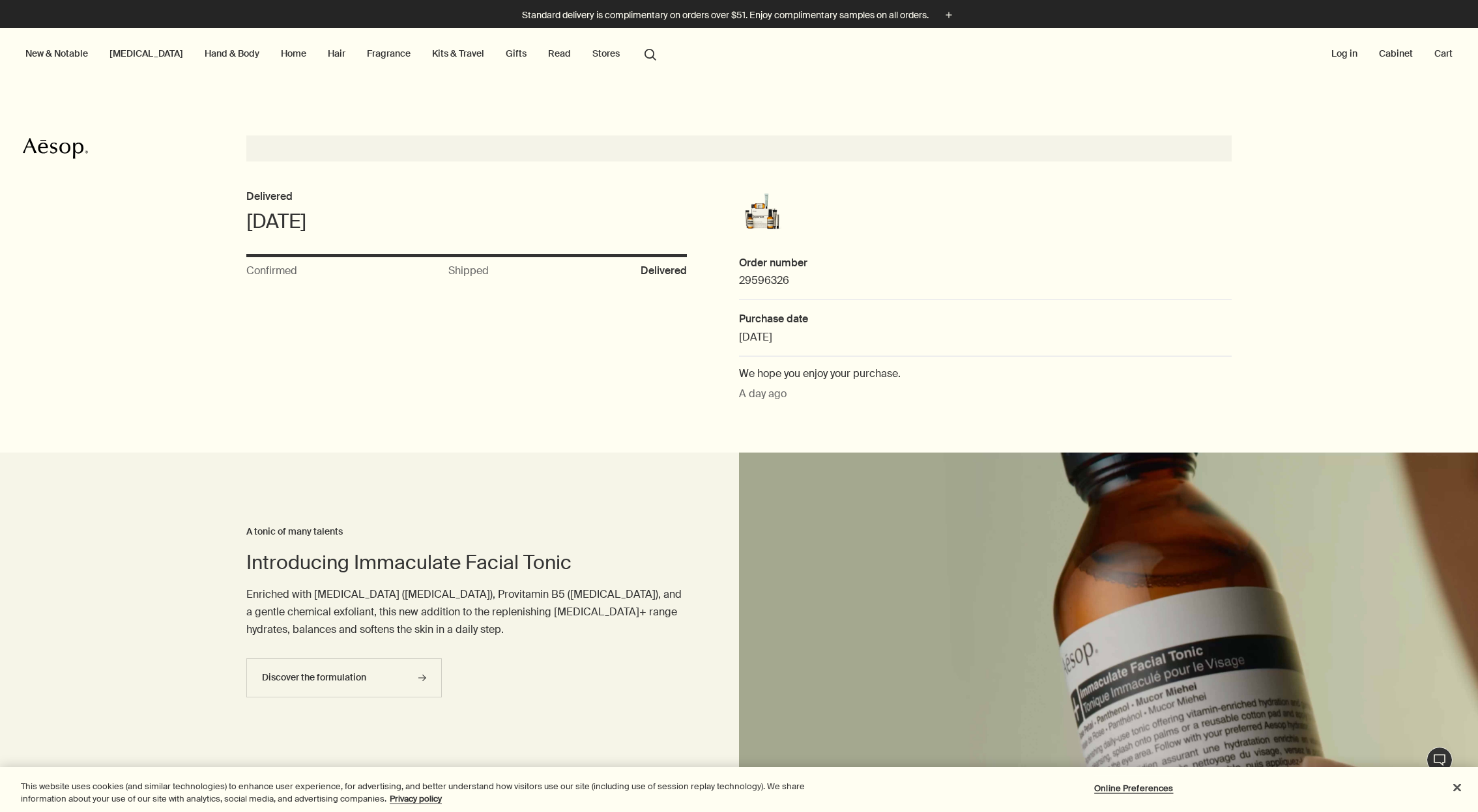
click at [438, 52] on link "Kits & Travel" at bounding box center [458, 54] width 57 height 17
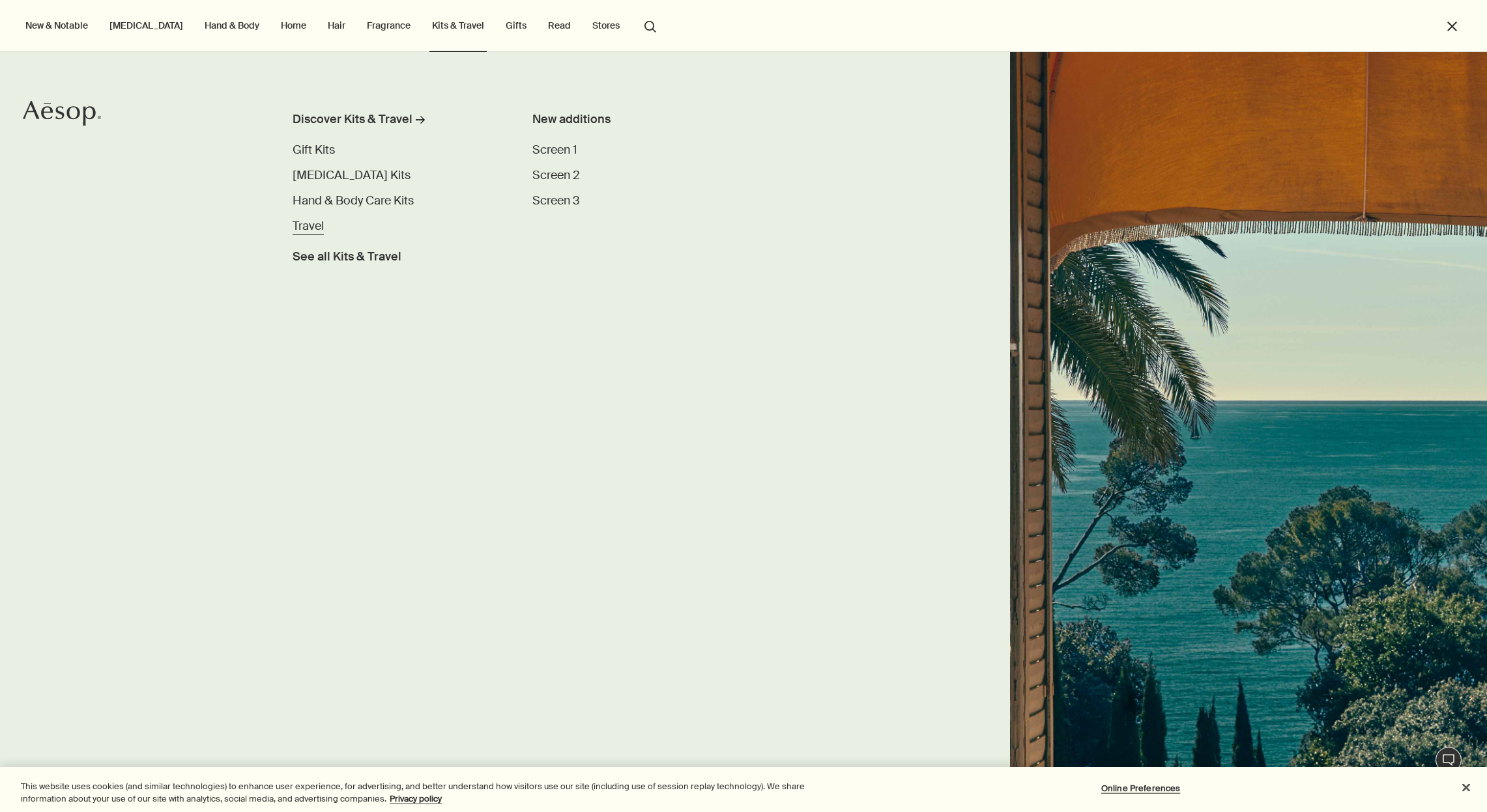
click at [308, 224] on span "Travel" at bounding box center [308, 226] width 32 height 15
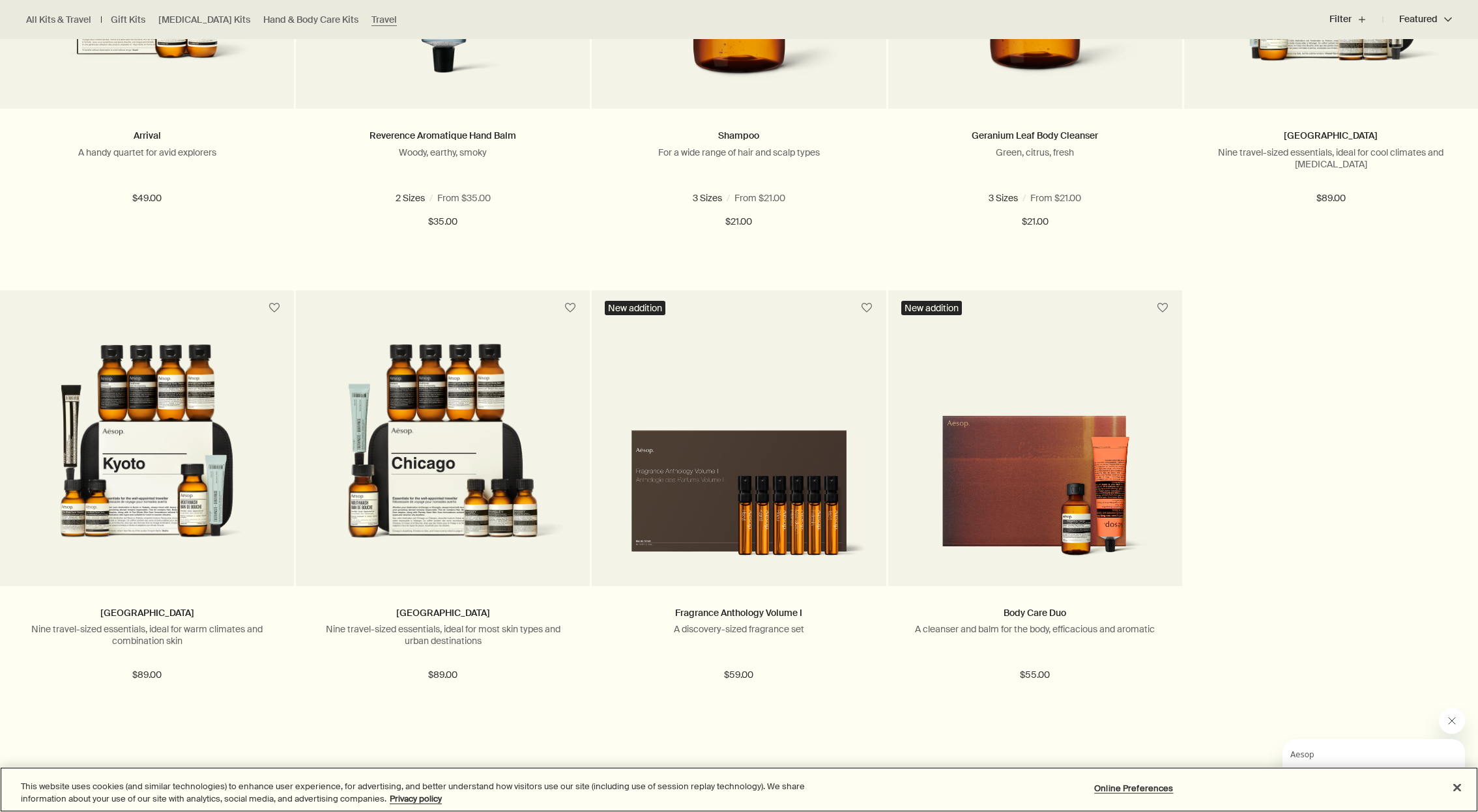
scroll to position [1703, 0]
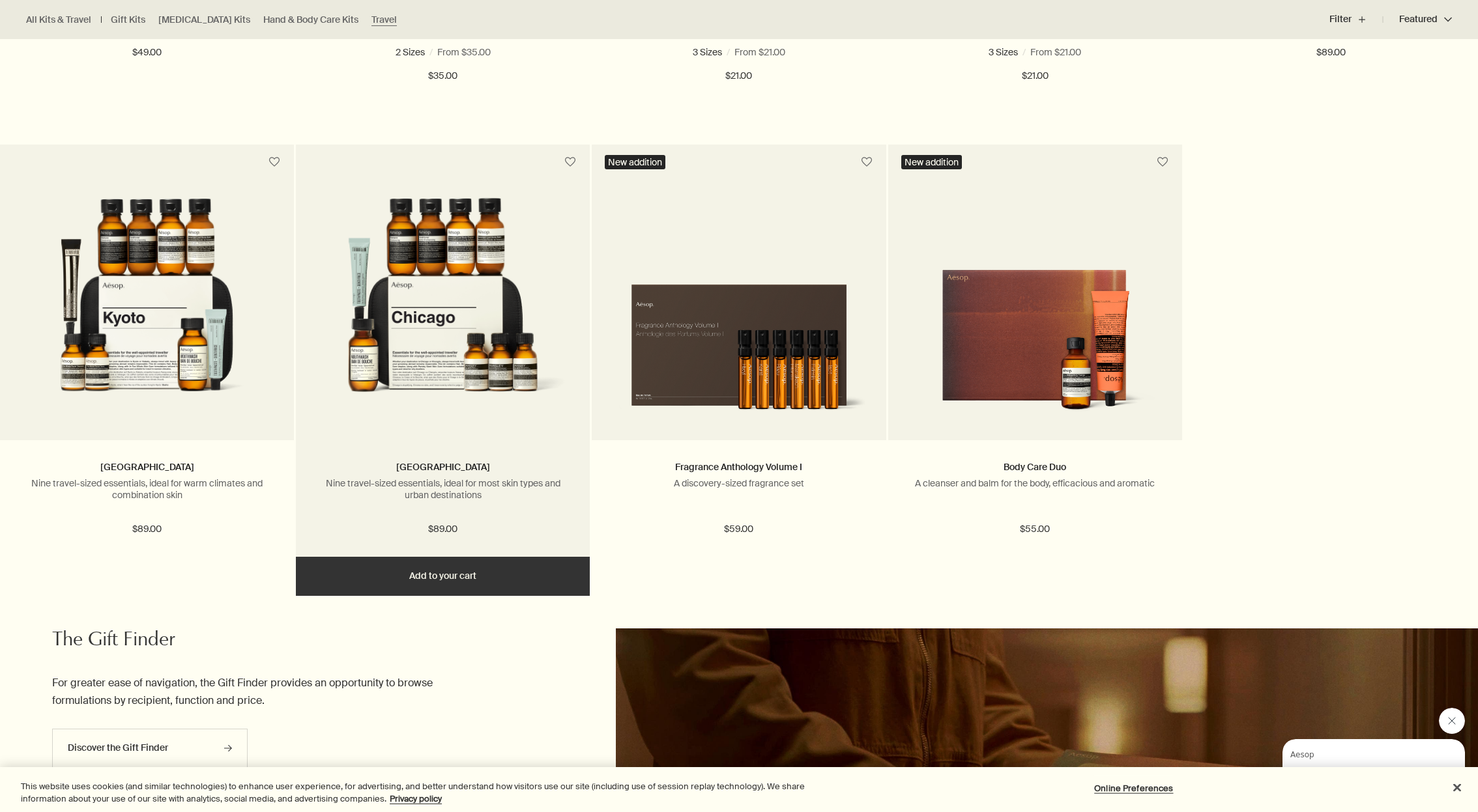
click at [411, 326] on img at bounding box center [443, 309] width 254 height 223
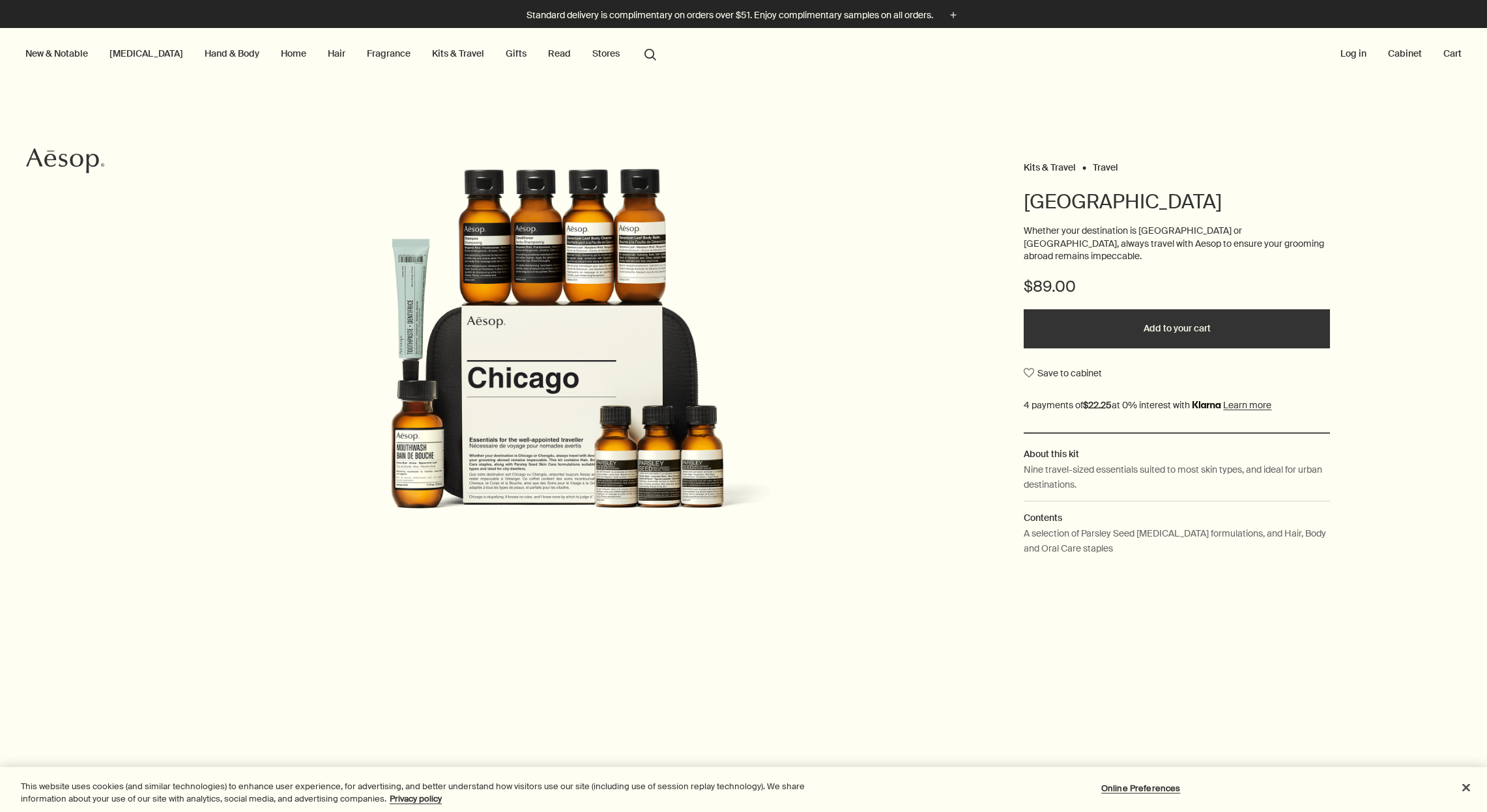
click at [546, 220] on img at bounding box center [558, 363] width 448 height 391
drag, startPoint x: 491, startPoint y: 293, endPoint x: 502, endPoint y: 318, distance: 27.3
click at [491, 293] on img at bounding box center [558, 363] width 448 height 391
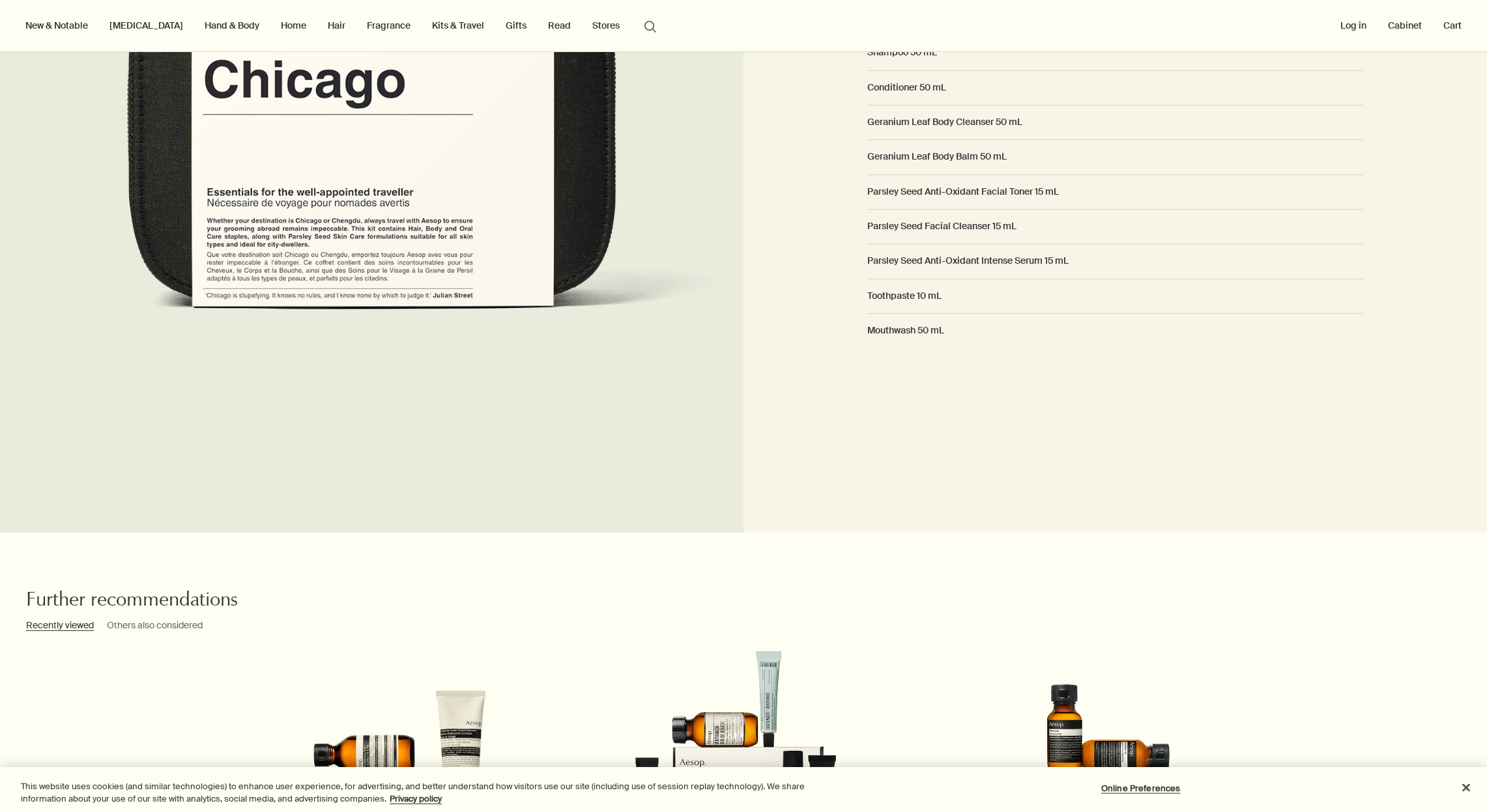
scroll to position [922, 0]
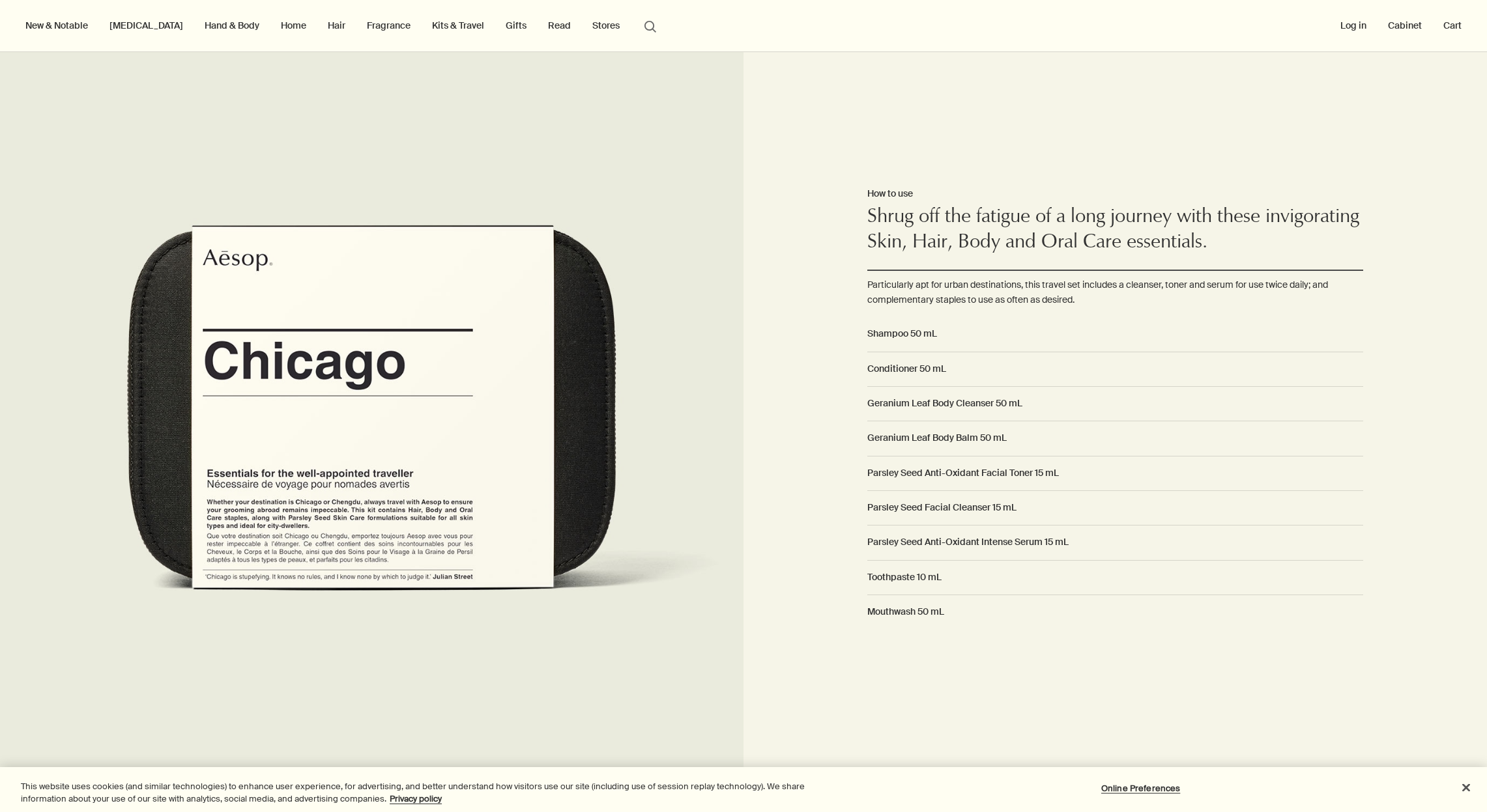
click at [476, 426] on img at bounding box center [371, 407] width 744 height 812
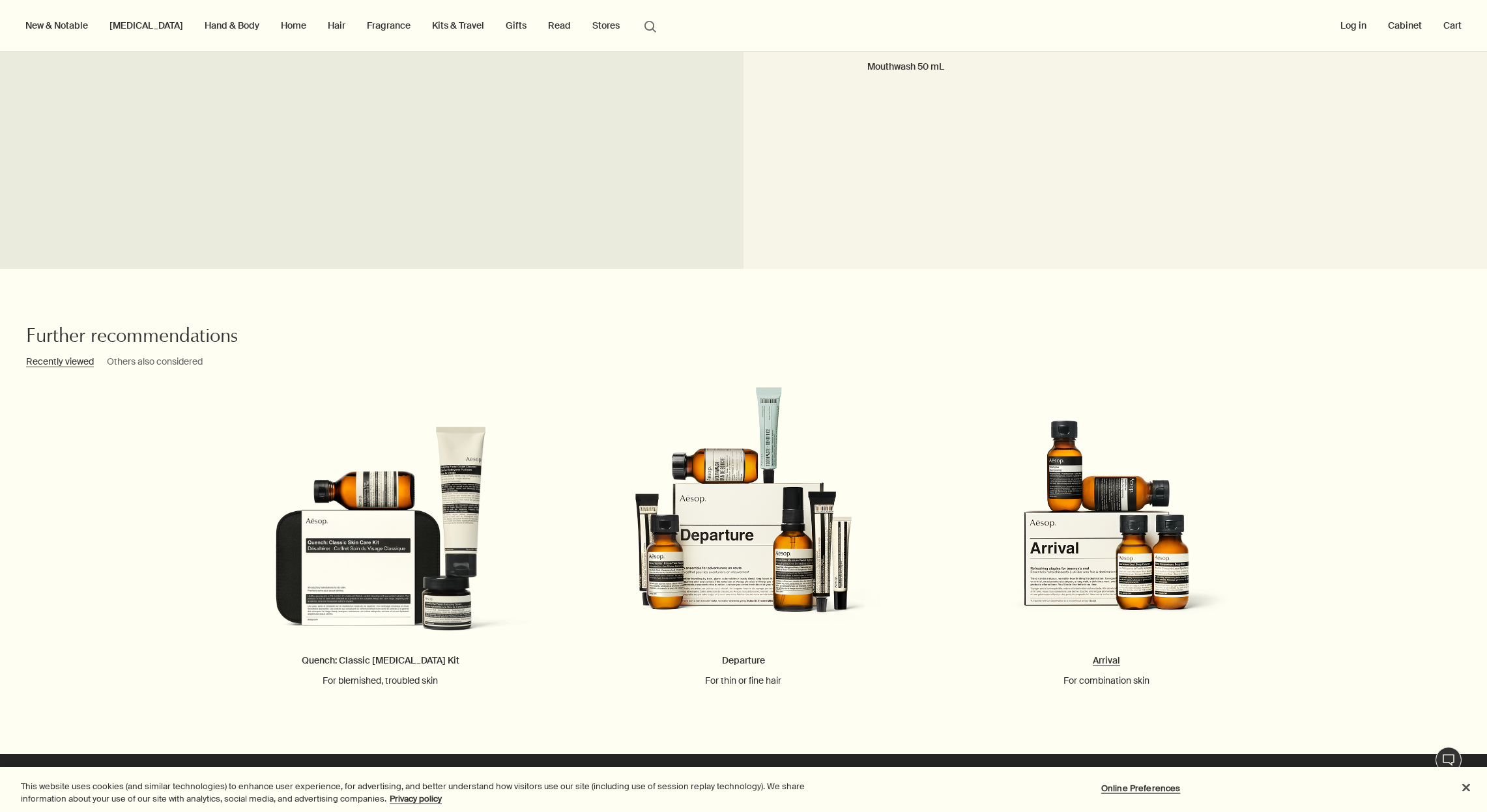
click at [1111, 665] on link "Arrival For combination skin" at bounding box center [1106, 537] width 363 height 301
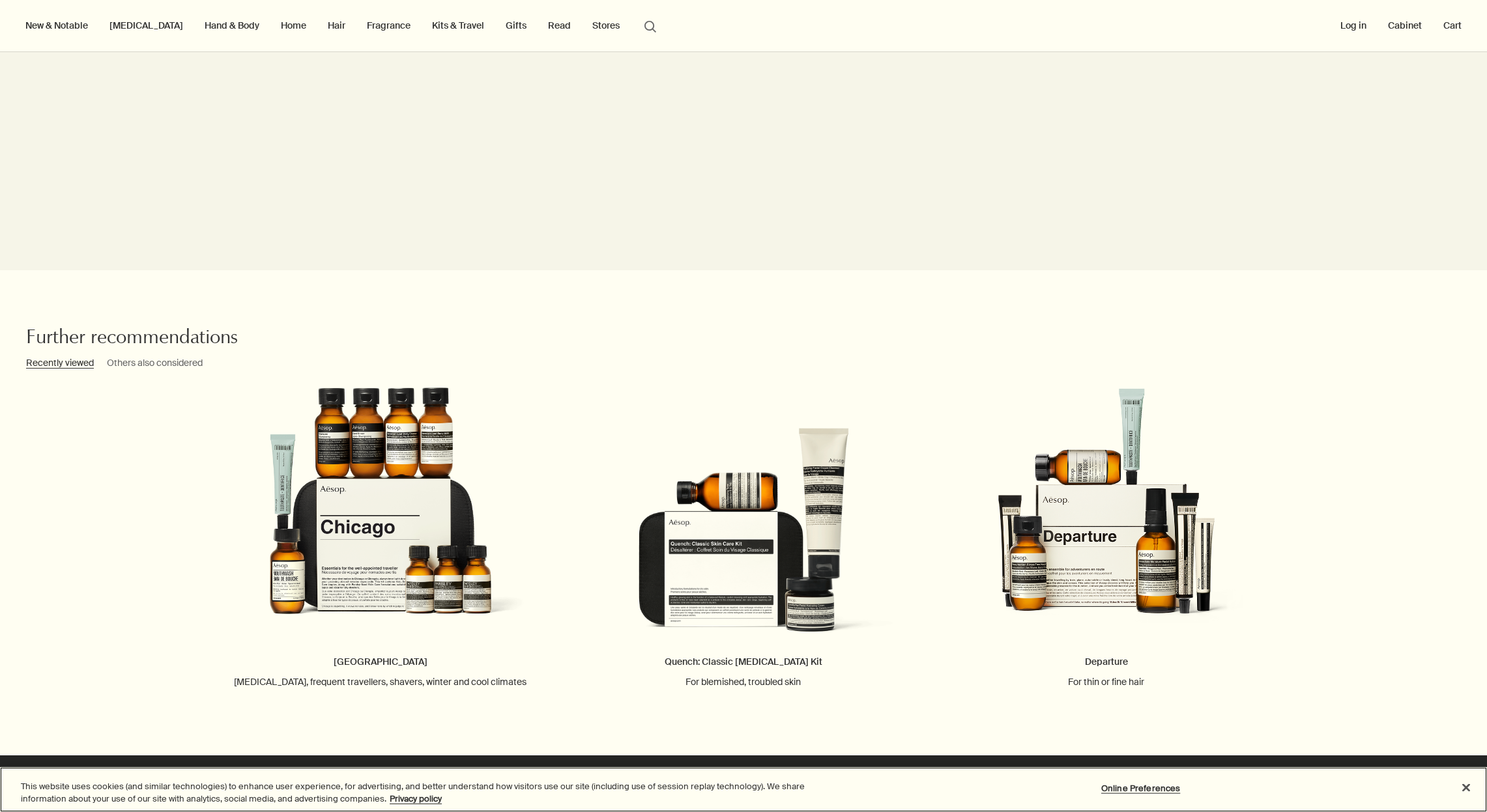
scroll to position [1724, 0]
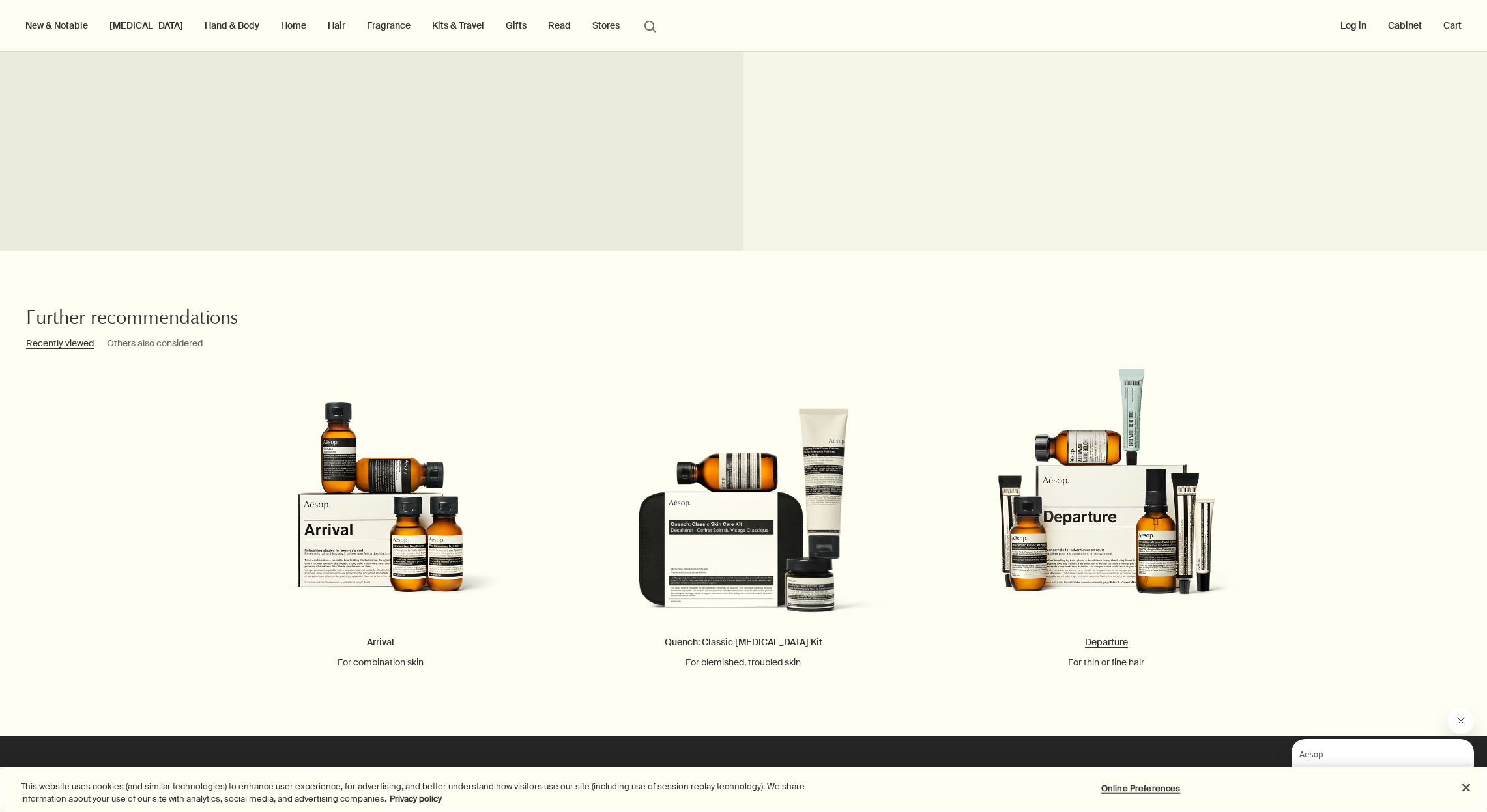
scroll to position [1677, 0]
